Goal: Task Accomplishment & Management: Use online tool/utility

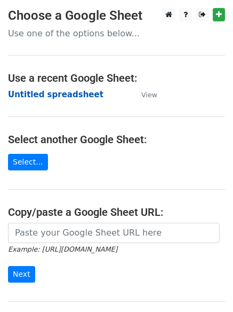
click at [78, 98] on strong "Untitled spreadsheet" at bounding box center [56, 95] width 96 height 10
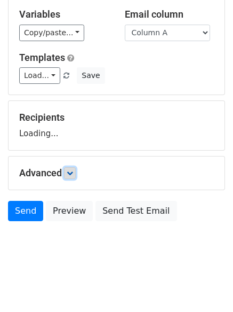
click at [72, 173] on icon at bounding box center [70, 173] width 6 height 6
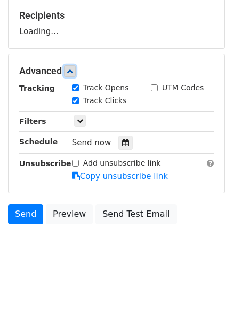
scroll to position [165, 0]
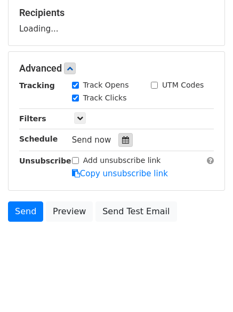
click at [126, 137] on div at bounding box center [125, 140] width 14 height 14
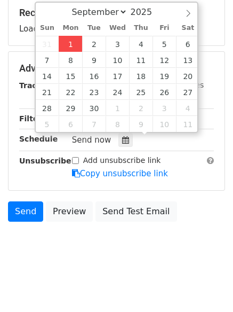
type input "2025-09-01 12:00"
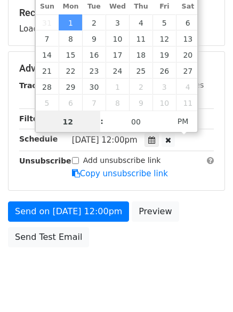
scroll to position [1, 0]
type input "4"
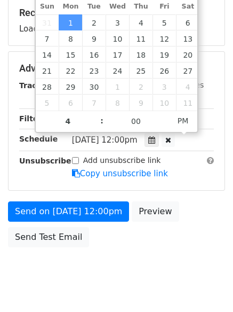
type input "2025-09-01 16:00"
drag, startPoint x: 109, startPoint y: 311, endPoint x: 98, endPoint y: 271, distance: 41.1
click at [110, 311] on html "New Campaign Daily emails left: 50 Google Sheet: Untitled spreadsheet Variables…" at bounding box center [116, 86] width 233 height 503
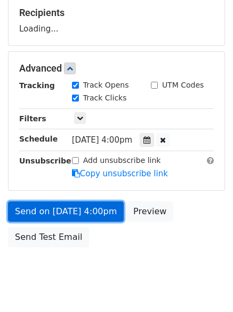
click at [96, 211] on link "Send on Sep 1 at 4:00pm" at bounding box center [66, 211] width 116 height 20
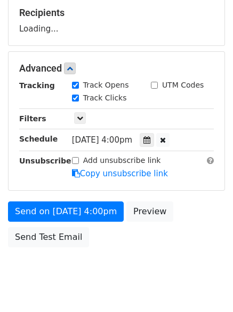
scroll to position [0, 0]
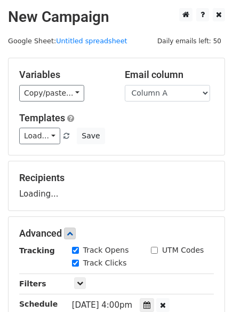
click at [122, 138] on div "Load... No templates saved Save" at bounding box center [116, 136] width 211 height 17
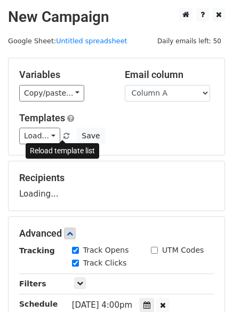
click at [64, 138] on span at bounding box center [67, 136] width 6 height 7
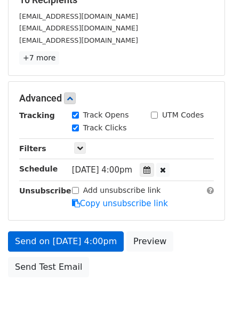
scroll to position [126, 0]
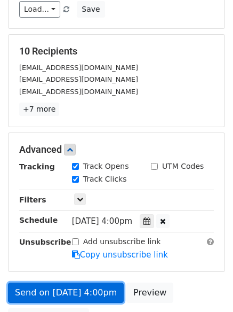
click at [89, 295] on link "Send on Sep 1 at 4:00pm" at bounding box center [66, 292] width 116 height 20
click at [91, 289] on link "Send on Sep 1 at 4:00pm" at bounding box center [66, 292] width 116 height 20
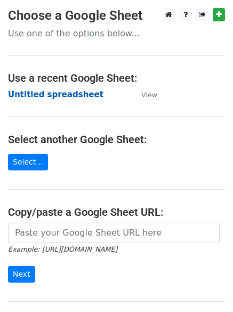
click at [44, 96] on strong "Untitled spreadsheet" at bounding box center [56, 95] width 96 height 10
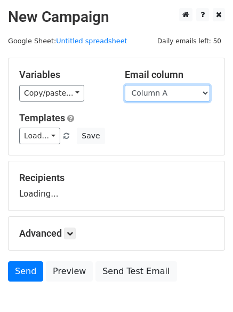
drag, startPoint x: 188, startPoint y: 93, endPoint x: 186, endPoint y: 100, distance: 7.3
click at [188, 93] on select "Column A Column B Column C Column D Column E Column F" at bounding box center [167, 93] width 85 height 17
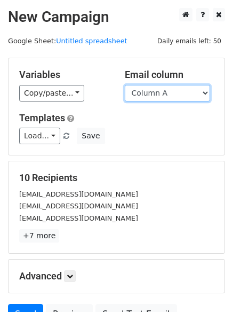
click at [191, 98] on select "Column A Column B Column C Column D Column E Column F" at bounding box center [167, 93] width 85 height 17
select select "Column B"
click at [125, 85] on select "Column A Column B Column C Column D Column E Column F" at bounding box center [167, 93] width 85 height 17
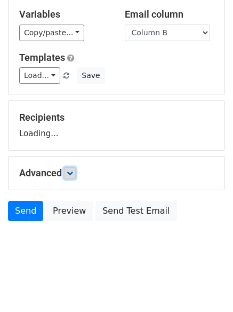
click at [69, 173] on icon at bounding box center [70, 173] width 6 height 6
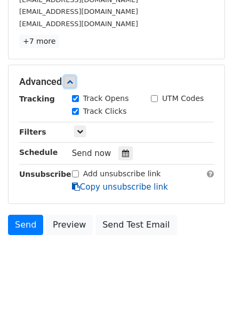
scroll to position [198, 0]
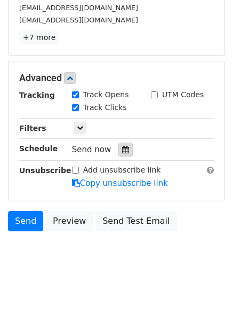
click at [124, 149] on div at bounding box center [125, 150] width 14 height 14
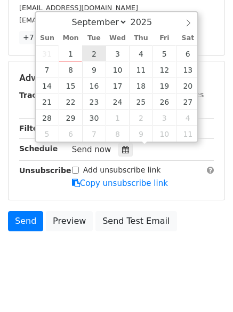
type input "2025-09-02 12:00"
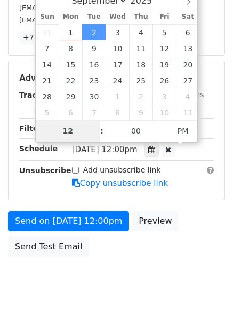
scroll to position [191, 0]
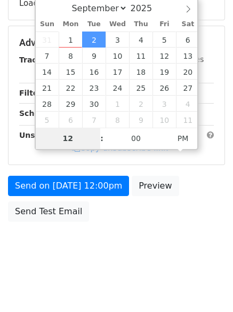
type input "5"
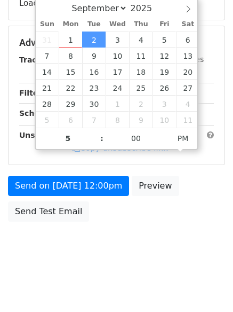
type input "2025-09-02 17:00"
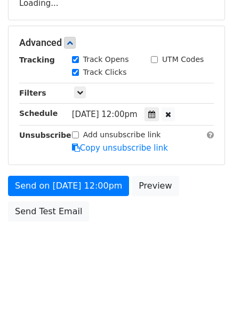
click at [104, 254] on body "New Campaign Daily emails left: 50 Google Sheet: Untitled spreadsheet Variables…" at bounding box center [116, 43] width 233 height 452
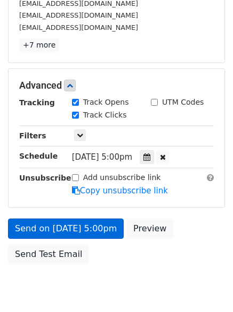
click at [94, 182] on label "Add unsubscribe link" at bounding box center [122, 177] width 78 height 11
click at [79, 181] on input "Add unsubscribe link" at bounding box center [75, 177] width 7 height 7
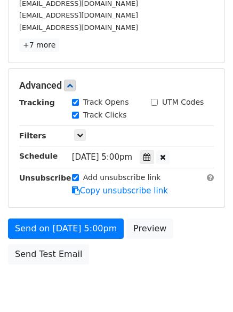
click at [99, 178] on label "Add unsubscribe link" at bounding box center [122, 177] width 78 height 11
click at [79, 178] on input "Add unsubscribe link" at bounding box center [75, 177] width 7 height 7
checkbox input "false"
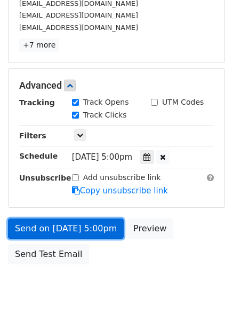
click at [91, 226] on link "Send on Sep 2 at 5:00pm" at bounding box center [66, 228] width 116 height 20
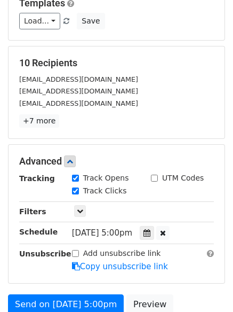
scroll to position [0, 0]
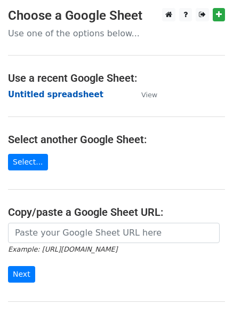
click at [59, 91] on strong "Untitled spreadsheet" at bounding box center [56, 95] width 96 height 10
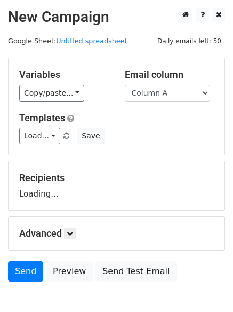
click at [172, 93] on select "Column A Column B Column C Column D Column E Column F" at bounding box center [167, 93] width 85 height 17
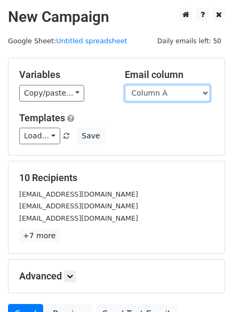
click at [170, 90] on select "Column A Column B Column C Column D Column E Column F" at bounding box center [167, 93] width 85 height 17
select select "Column C"
click at [125, 85] on select "Column A Column B Column C Column D Column E Column F" at bounding box center [167, 93] width 85 height 17
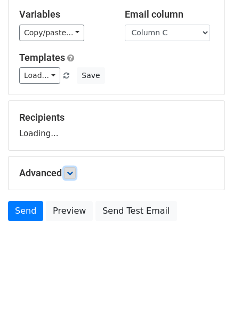
click at [73, 172] on icon at bounding box center [70, 173] width 6 height 6
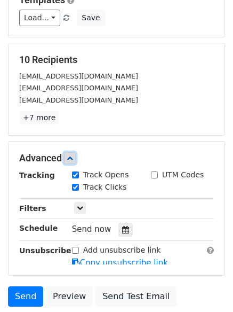
scroll to position [194, 0]
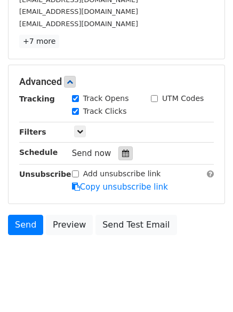
click at [122, 156] on icon at bounding box center [125, 152] width 7 height 7
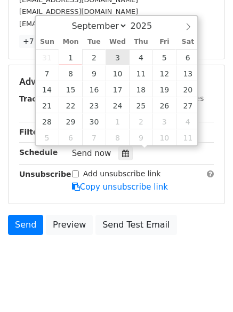
type input "2025-09-03 12:00"
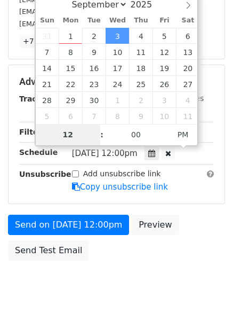
type input "6"
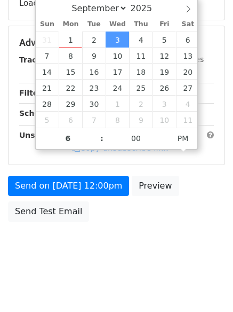
type input "2025-09-03 18:00"
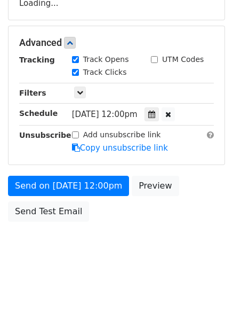
click at [140, 286] on html "New Campaign Daily emails left: 50 Google Sheet: Untitled spreadsheet Variables…" at bounding box center [116, 60] width 233 height 503
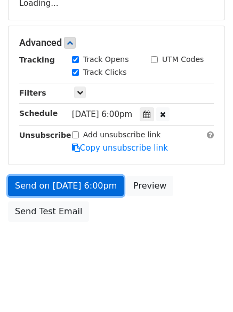
click at [93, 188] on link "Send on Sep 3 at 6:00pm" at bounding box center [66, 186] width 116 height 20
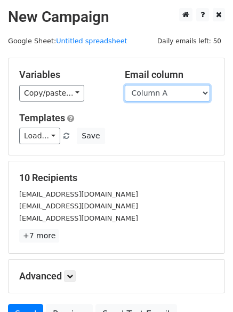
click at [174, 91] on select "Column A Column B Column C Column D Column E Column F" at bounding box center [167, 93] width 85 height 17
select select "Column D"
click at [125, 85] on select "Column A Column B Column C Column D Column E Column F" at bounding box center [167, 93] width 85 height 17
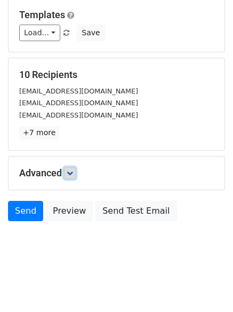
click at [71, 173] on icon at bounding box center [70, 173] width 6 height 6
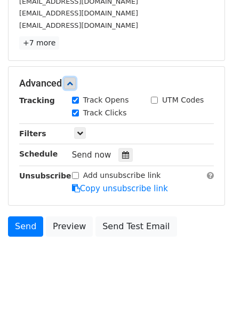
scroll to position [203, 0]
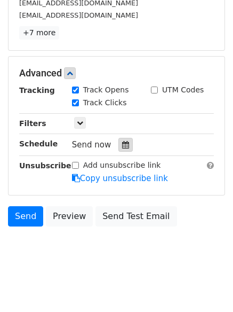
click at [123, 150] on div at bounding box center [125, 145] width 14 height 14
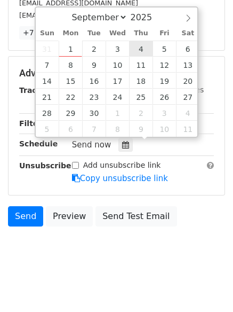
type input "2025-09-04 12:00"
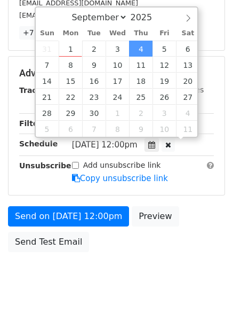
scroll to position [1, 0]
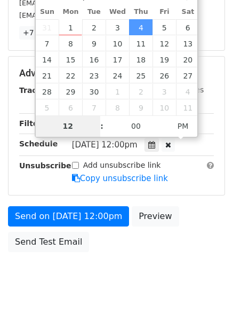
type input "7"
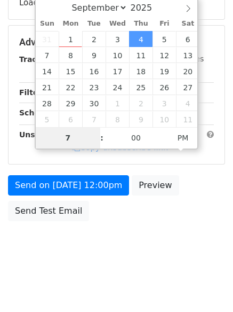
scroll to position [191, 0]
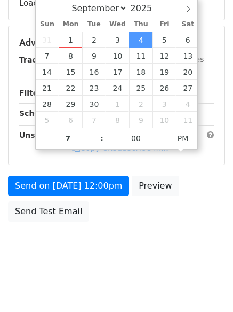
type input "2025-09-04 19:00"
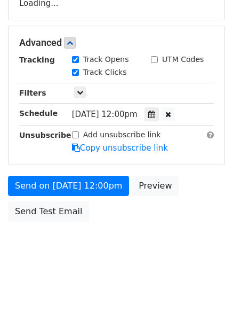
click at [120, 237] on body "New Campaign Daily emails left: 50 Google Sheet: Untitled spreadsheet Variables…" at bounding box center [116, 43] width 233 height 452
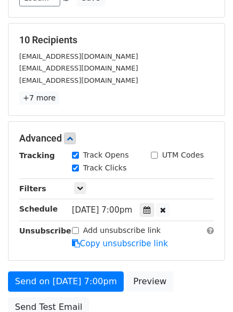
scroll to position [213, 0]
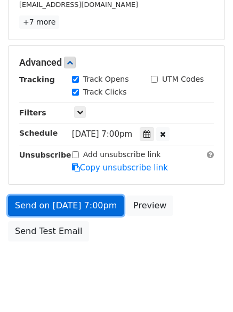
click at [88, 208] on link "Send on Sep 4 at 7:00pm" at bounding box center [66, 205] width 116 height 20
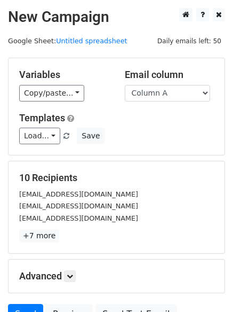
click at [177, 93] on select "Column A Column B Column C Column D Column E Column F" at bounding box center [167, 93] width 85 height 17
click at [174, 92] on select "Column A Column B Column C Column D Column E Column F" at bounding box center [167, 93] width 85 height 17
select select "Column E"
click at [125, 85] on select "Column A Column B Column C Column D Column E Column F" at bounding box center [167, 93] width 85 height 17
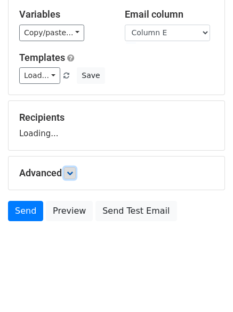
click at [73, 174] on icon at bounding box center [70, 173] width 6 height 6
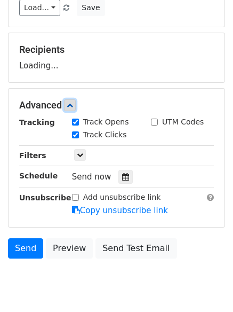
scroll to position [130, 0]
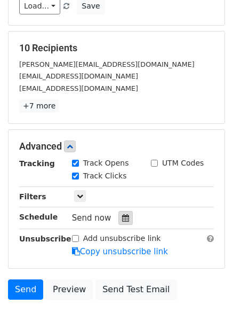
click at [118, 176] on label "Track Clicks" at bounding box center [105, 175] width 44 height 11
click at [79, 176] on input "Track Clicks" at bounding box center [75, 175] width 7 height 7
checkbox input "false"
click at [126, 215] on div at bounding box center [125, 218] width 14 height 14
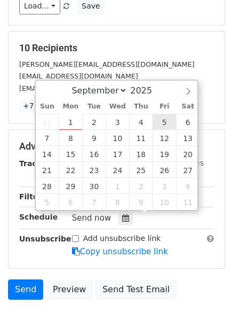
type input "2025-09-05 12:00"
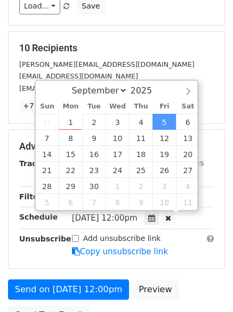
scroll to position [1, 0]
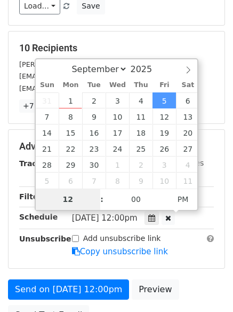
type input "8"
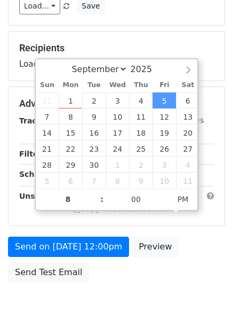
type input "2025-09-05 20:00"
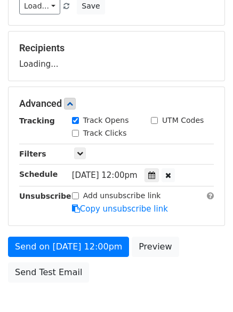
click at [196, 231] on form "Variables Copy/paste... {{Column A}} {{Column B}} {{Column C}} {{Column D}} {{C…" at bounding box center [116, 108] width 217 height 360
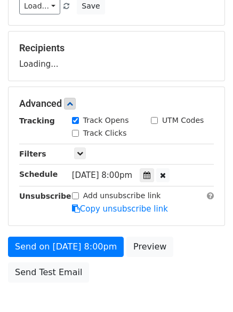
click at [89, 131] on div "Advanced Tracking Track Opens UTM Codes Track Clicks Filters Only include sprea…" at bounding box center [117, 156] width 216 height 138
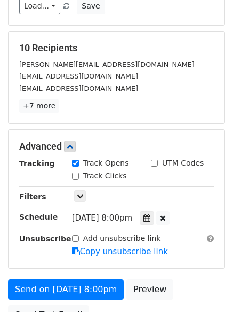
click at [85, 172] on label "Track Clicks" at bounding box center [105, 175] width 44 height 11
click at [79, 172] on input "Track Clicks" at bounding box center [75, 175] width 7 height 7
checkbox input "true"
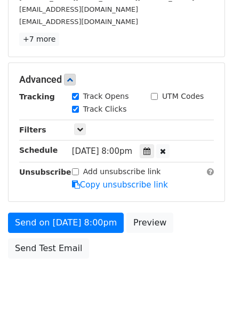
scroll to position [233, 0]
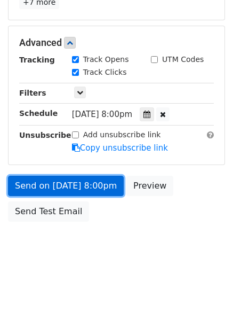
click at [96, 193] on link "Send on Sep 5 at 8:00pm" at bounding box center [66, 186] width 116 height 20
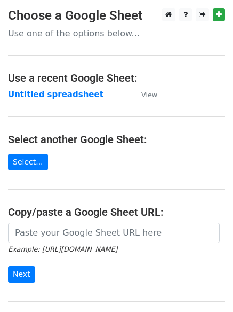
click at [68, 96] on strong "Untitled spreadsheet" at bounding box center [56, 95] width 96 height 10
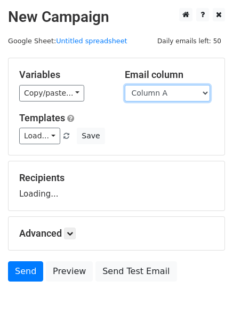
drag, startPoint x: 0, startPoint y: 0, endPoint x: 176, endPoint y: 92, distance: 198.1
click at [176, 92] on select "Column A Column B Column C Column D Column E Column F" at bounding box center [167, 93] width 85 height 17
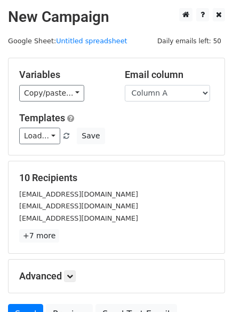
click at [174, 102] on div "Variables Copy/paste... {{Column A}} {{Column B}} {{Column C}} {{Column D}} {{C…" at bounding box center [117, 106] width 216 height 97
click at [179, 93] on select "Column A Column B Column C Column D Column E Column F" at bounding box center [167, 93] width 85 height 17
select select "Column F"
click at [125, 85] on select "Column A Column B Column C Column D Column E Column F" at bounding box center [167, 93] width 85 height 17
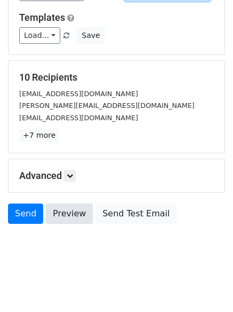
scroll to position [103, 0]
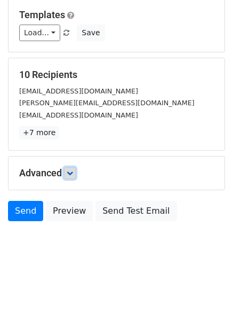
click at [70, 176] on link at bounding box center [70, 173] width 12 height 12
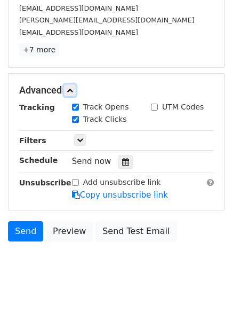
scroll to position [187, 0]
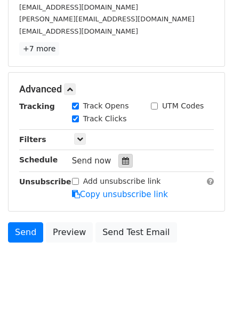
click at [122, 162] on icon at bounding box center [125, 160] width 7 height 7
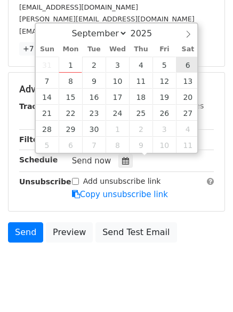
type input "[DATE] 12:00"
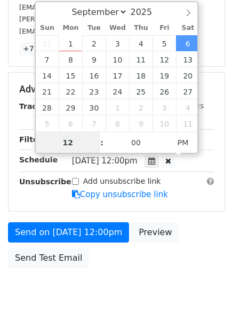
scroll to position [1, 0]
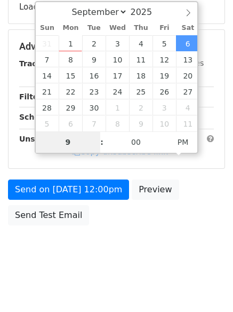
type input "9"
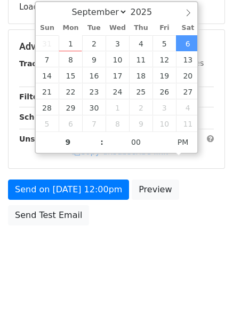
type input "[DATE] 21:00"
type input "09"
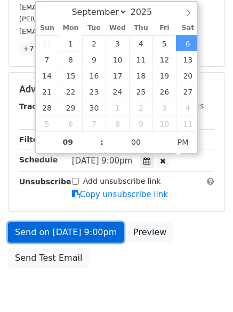
click at [93, 232] on link "Send on [DATE] 9:00pm" at bounding box center [66, 232] width 116 height 20
